Goal: Information Seeking & Learning: Learn about a topic

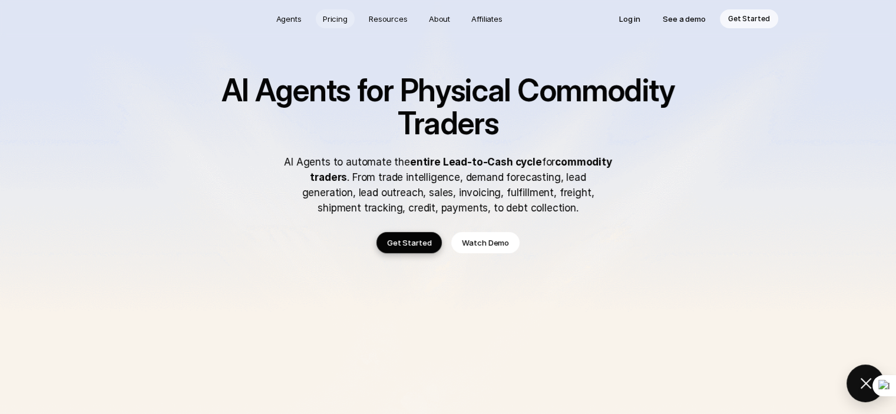
click at [333, 18] on p "Pricing" at bounding box center [335, 19] width 25 height 12
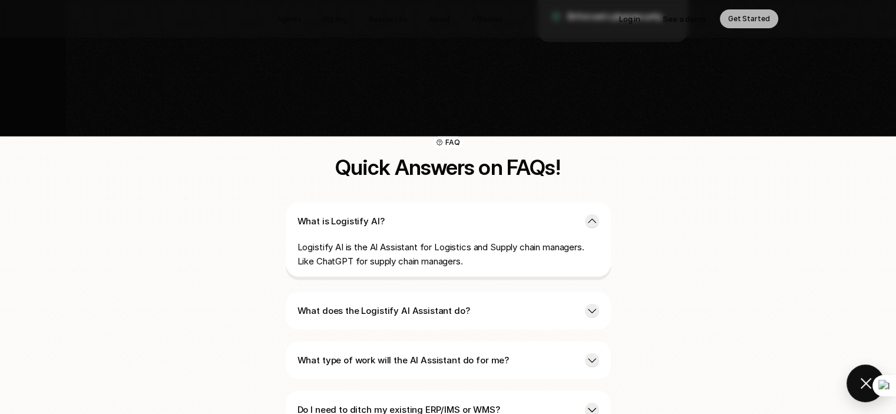
scroll to position [2687, 0]
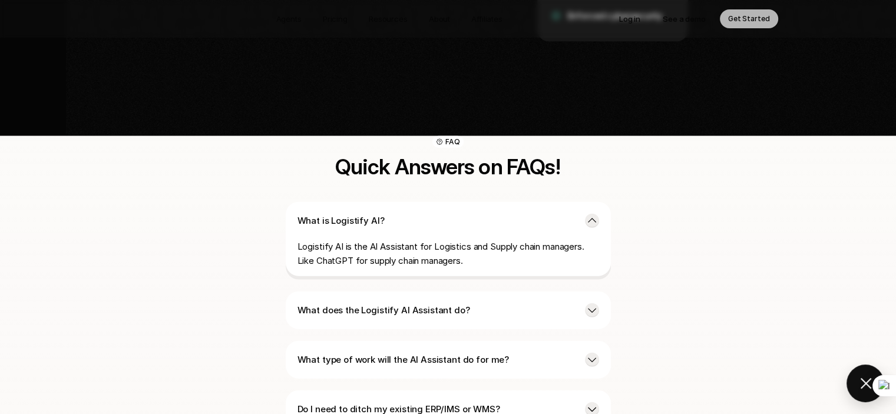
click at [438, 240] on p "Logistify AI is the AI Assistant for Logistics and Supply chain managers. Like …" at bounding box center [449, 254] width 302 height 28
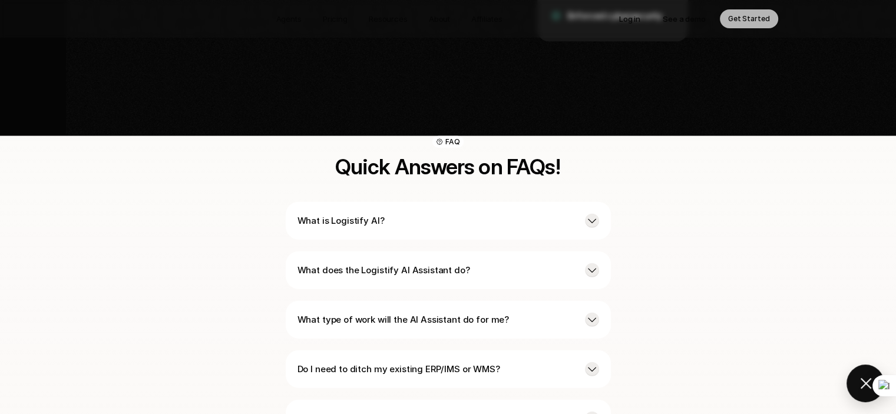
click at [398, 214] on p "What is Logistify AI?" at bounding box center [437, 221] width 278 height 14
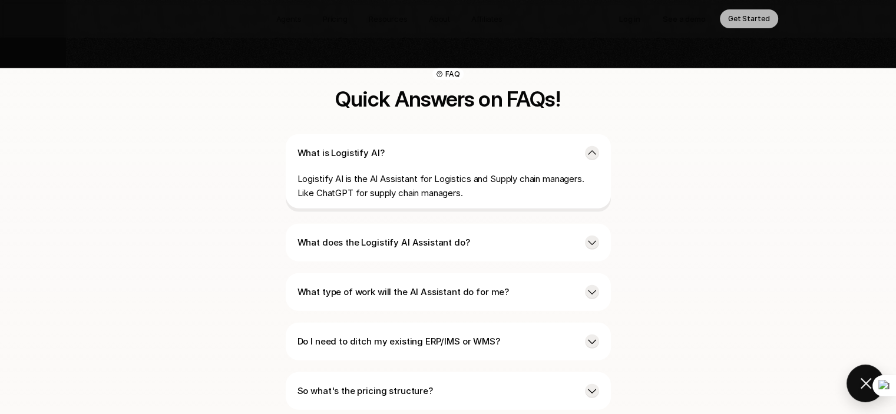
scroll to position [2766, 0]
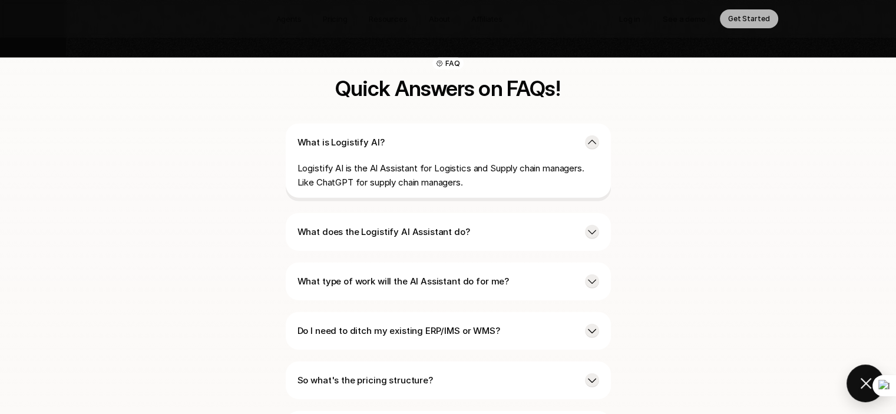
click at [362, 225] on p "What does the Logistify AI Assistant do?" at bounding box center [437, 232] width 278 height 14
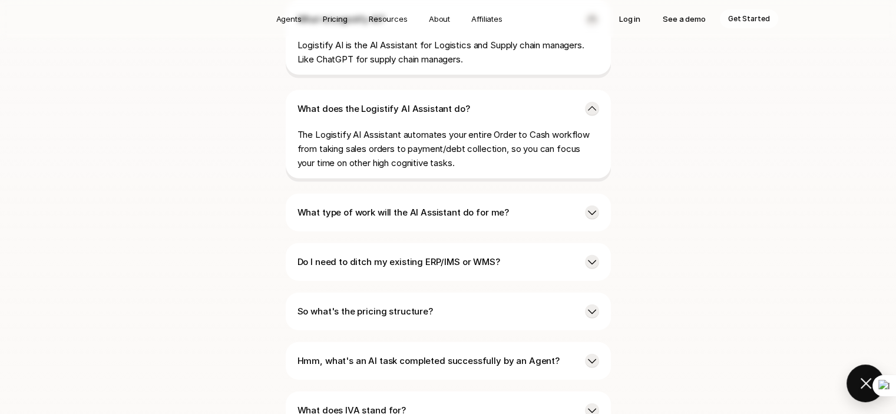
scroll to position [2903, 0]
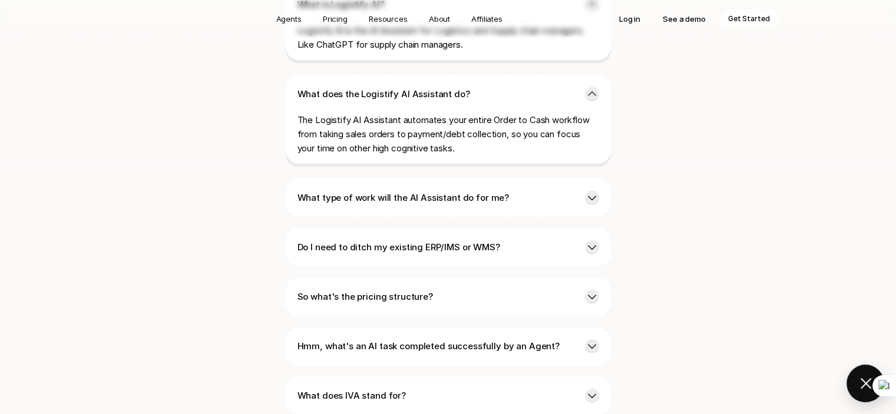
click at [424, 191] on p "What type of work will the AI Assistant do for me?" at bounding box center [437, 198] width 278 height 14
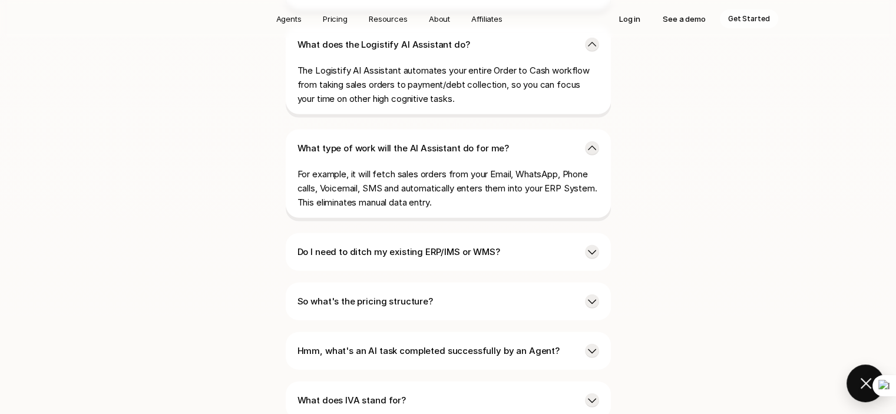
scroll to position [2962, 0]
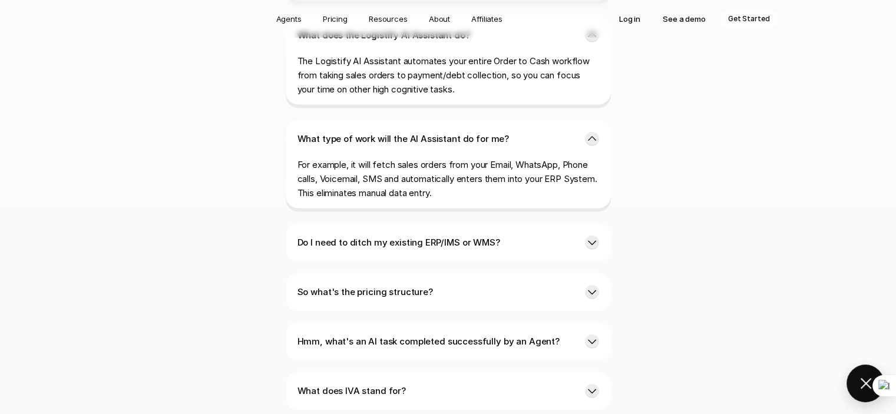
click at [365, 285] on p "So what's the pricing structure?" at bounding box center [437, 292] width 278 height 14
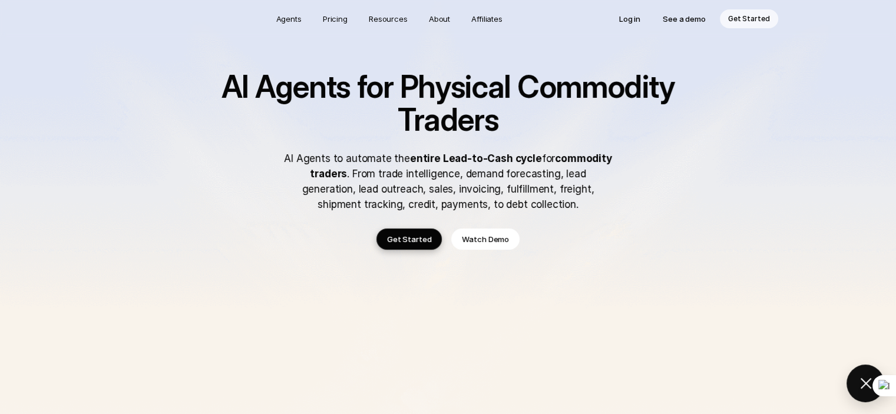
scroll to position [0, 0]
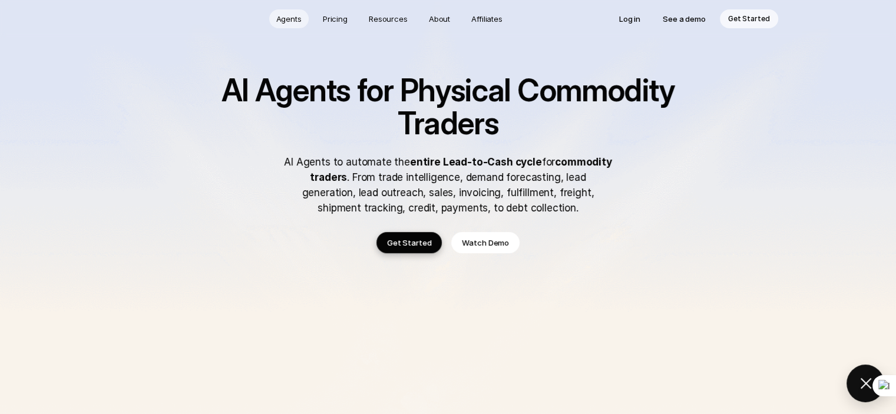
click at [289, 17] on p "Agents" at bounding box center [288, 19] width 25 height 12
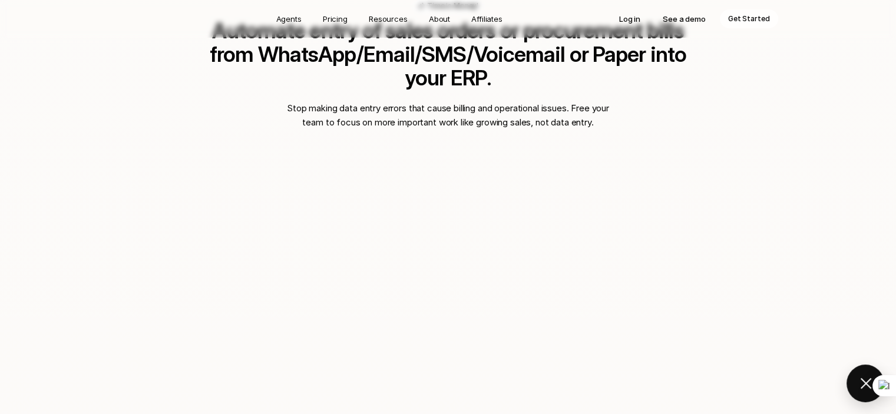
scroll to position [890, 0]
